Goal: Information Seeking & Learning: Learn about a topic

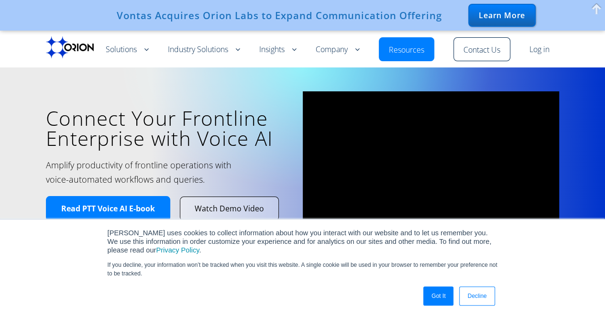
click at [478, 303] on link "Decline" at bounding box center [476, 296] width 35 height 19
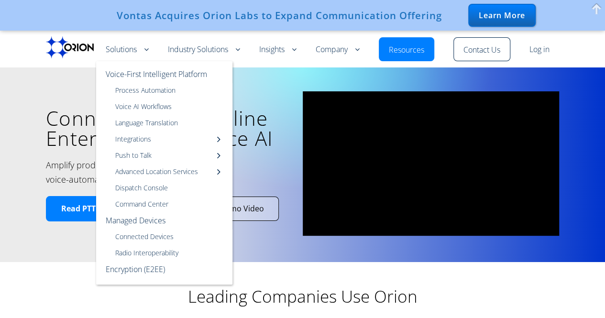
click at [122, 48] on link "Solutions" at bounding box center [127, 49] width 43 height 11
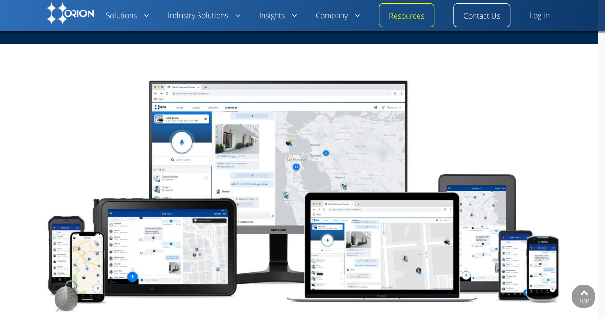
scroll to position [670, 0]
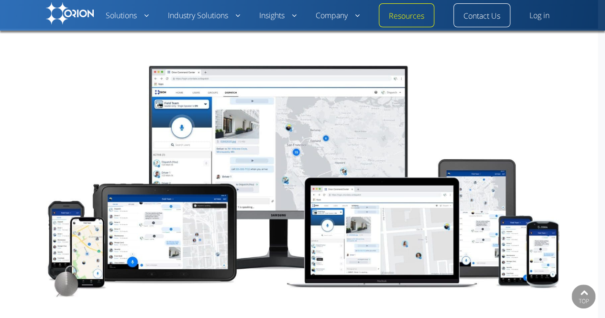
click at [277, 236] on img at bounding box center [302, 179] width 513 height 235
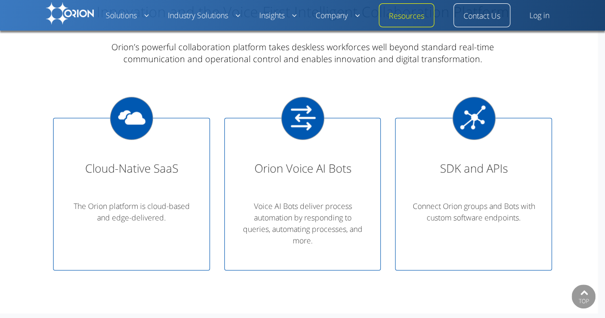
scroll to position [0, 0]
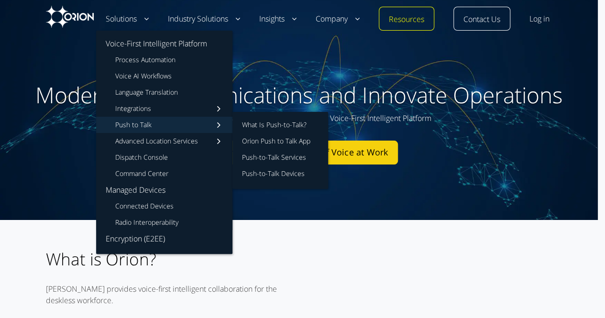
click at [150, 122] on link "Push to Talk" at bounding box center [164, 125] width 136 height 16
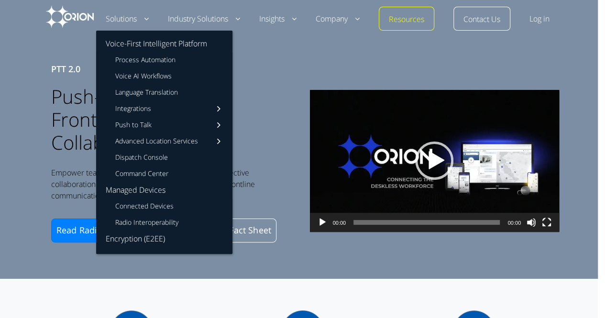
click at [127, 21] on link "Solutions" at bounding box center [127, 18] width 43 height 11
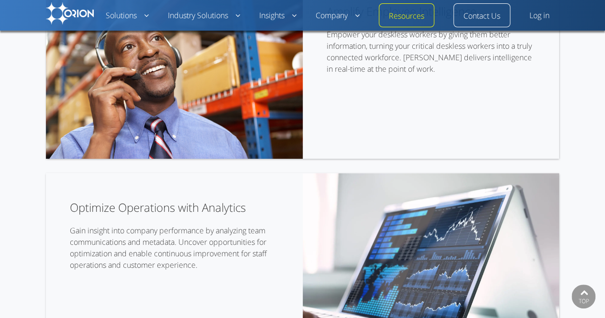
scroll to position [2057, 0]
